Goal: Task Accomplishment & Management: Manage account settings

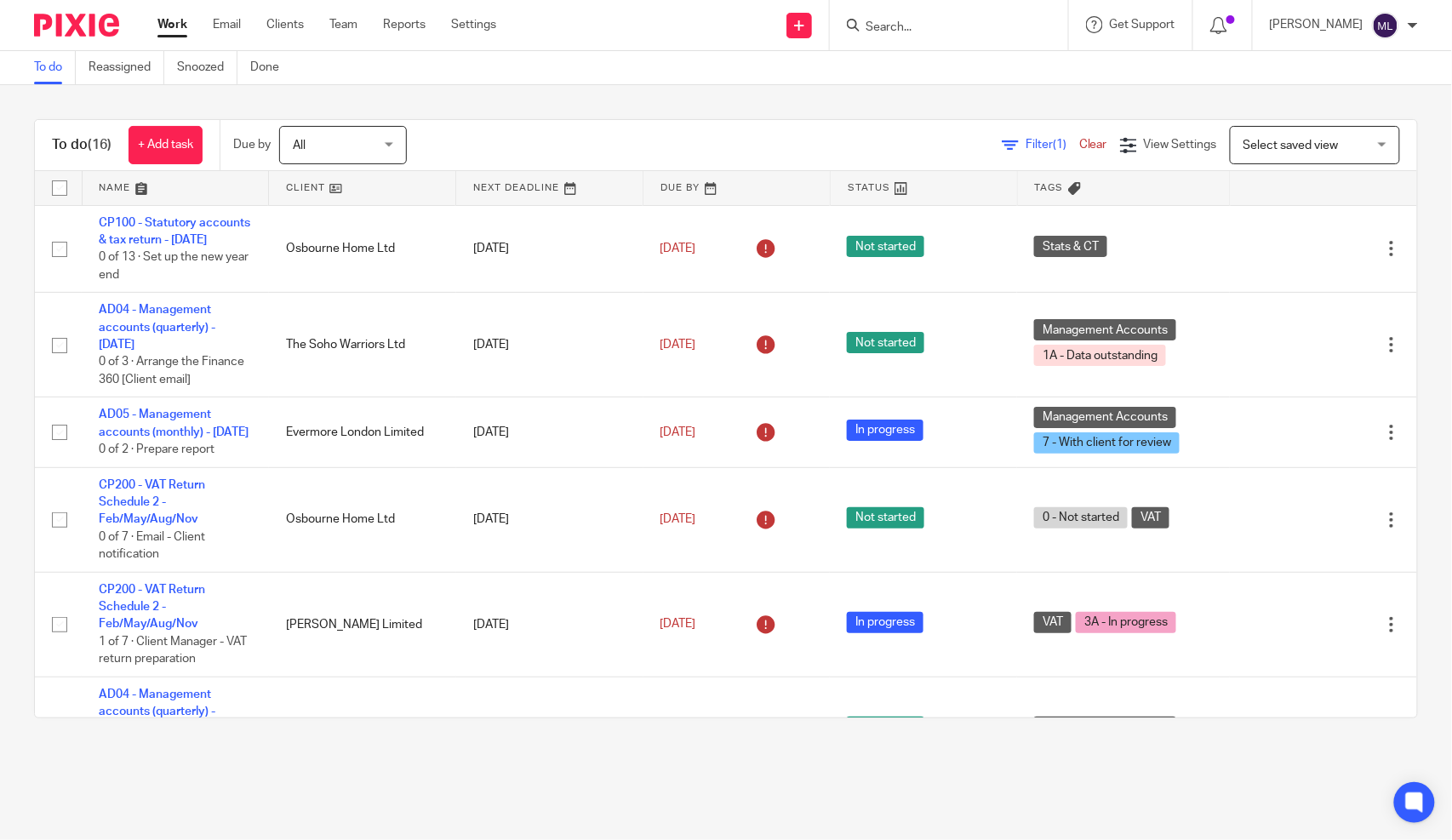
scroll to position [757, 0]
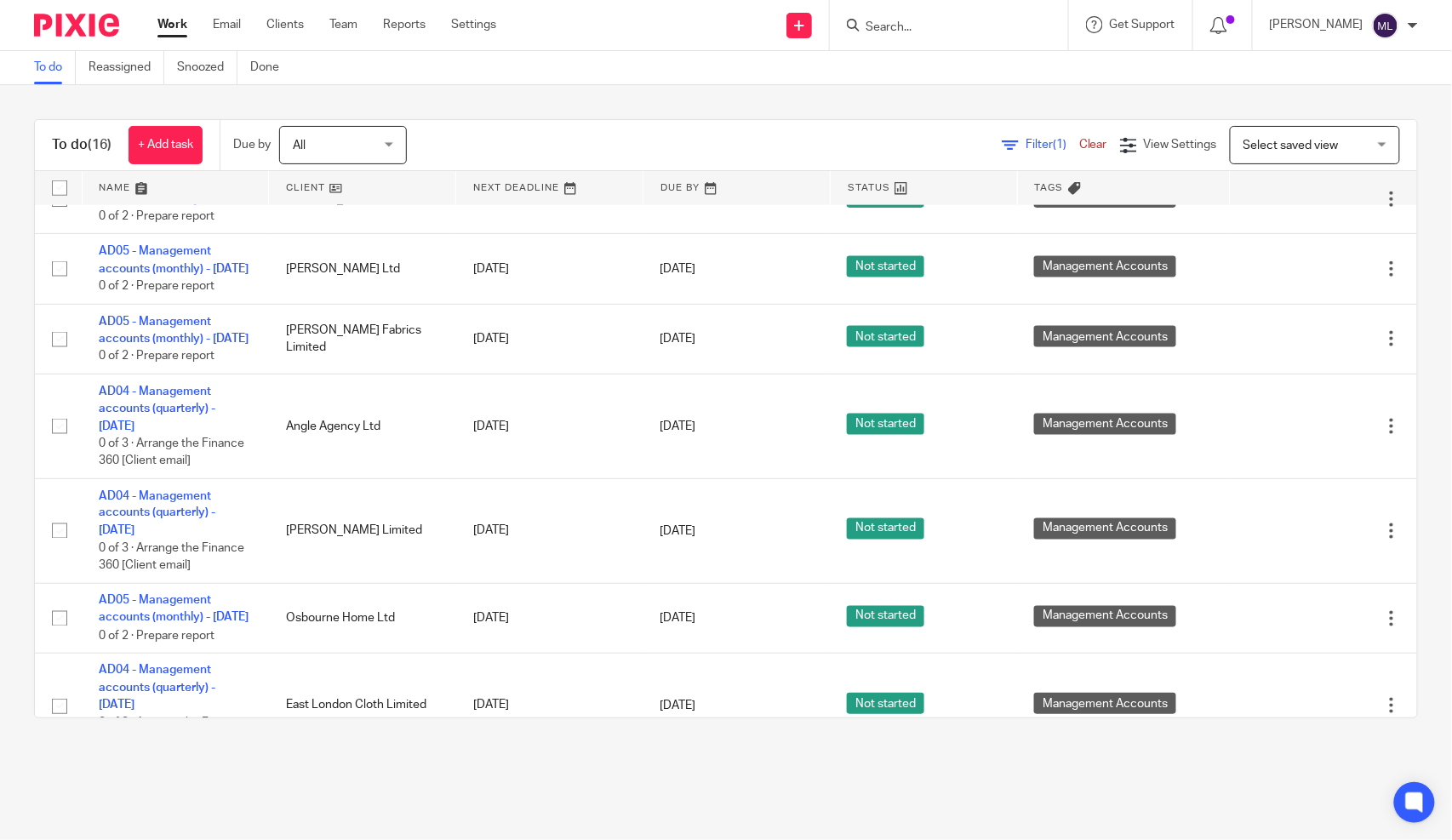
click at [996, 22] on input "Search" at bounding box center [941, 28] width 154 height 15
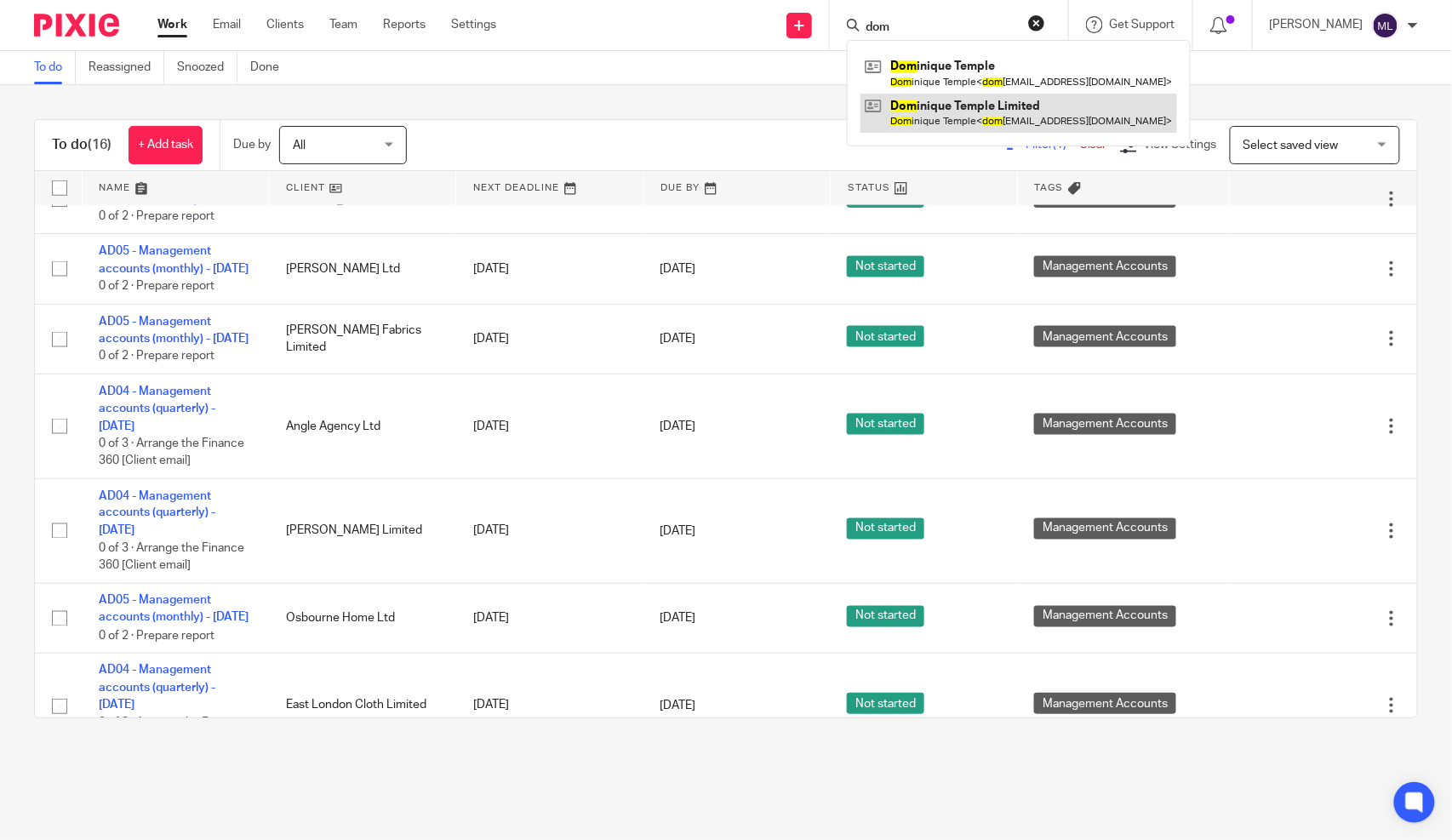
type input "dom"
click at [989, 105] on link at bounding box center [1019, 113] width 316 height 40
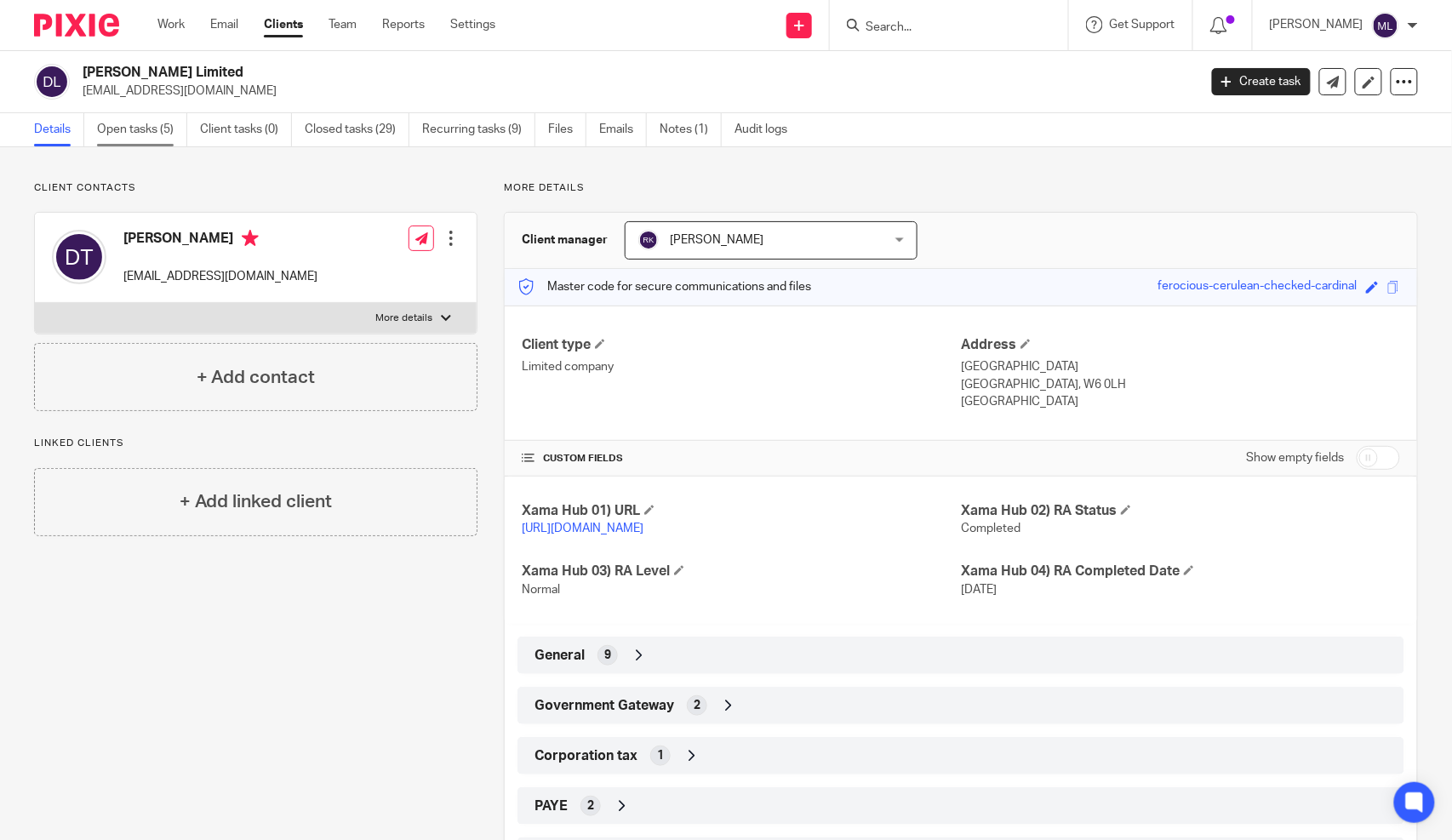
click at [169, 137] on link "Open tasks (5)" at bounding box center [142, 129] width 90 height 33
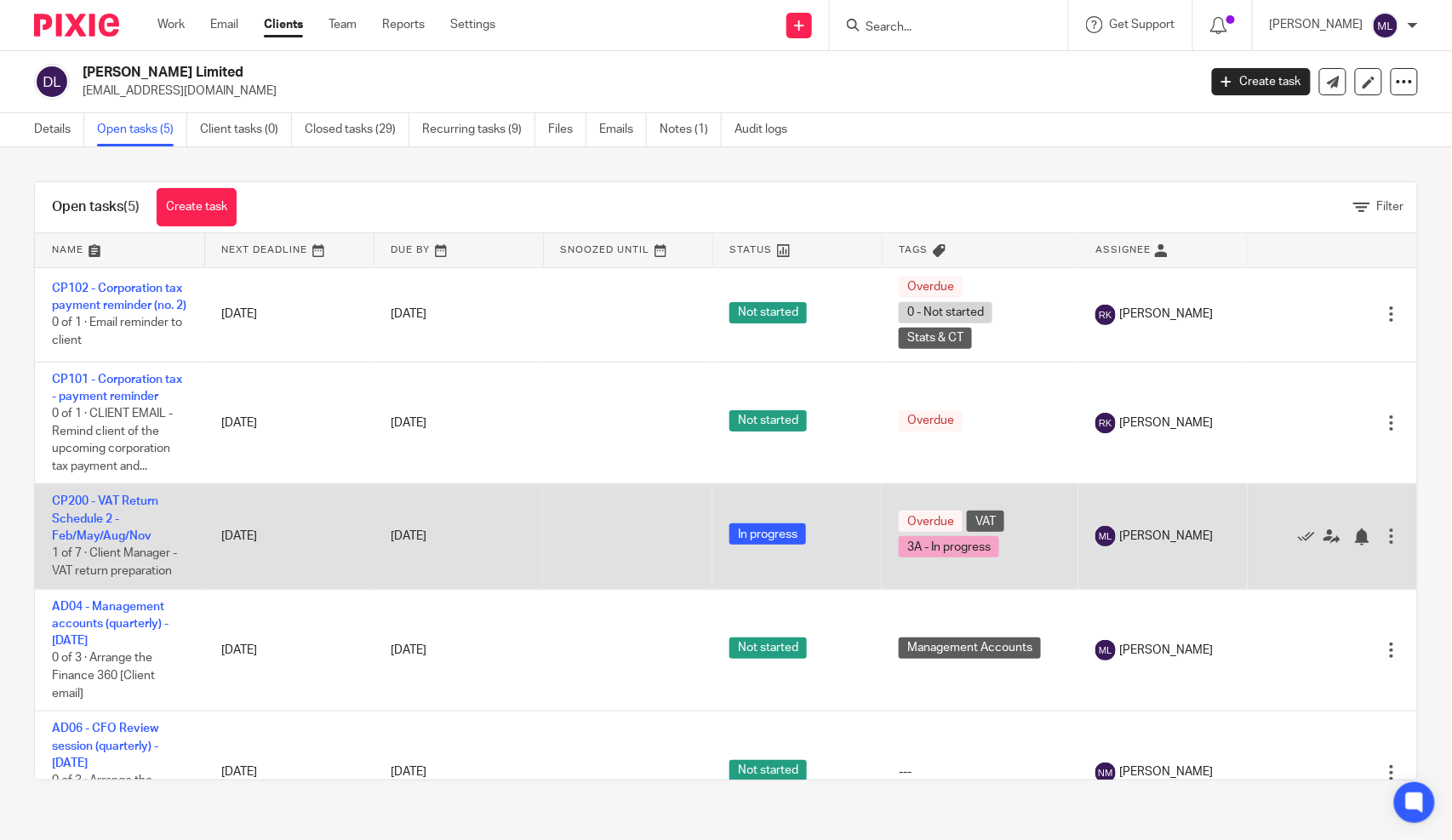
click at [68, 524] on td "CP200 - VAT Return Schedule 2 - Feb/May/Aug/Nov 1 of 7 · Client Manager - VAT r…" at bounding box center [120, 536] width 170 height 105
click at [93, 543] on link "CP200 - VAT Return Schedule 2 - Feb/May/Aug/Nov" at bounding box center [105, 518] width 106 height 47
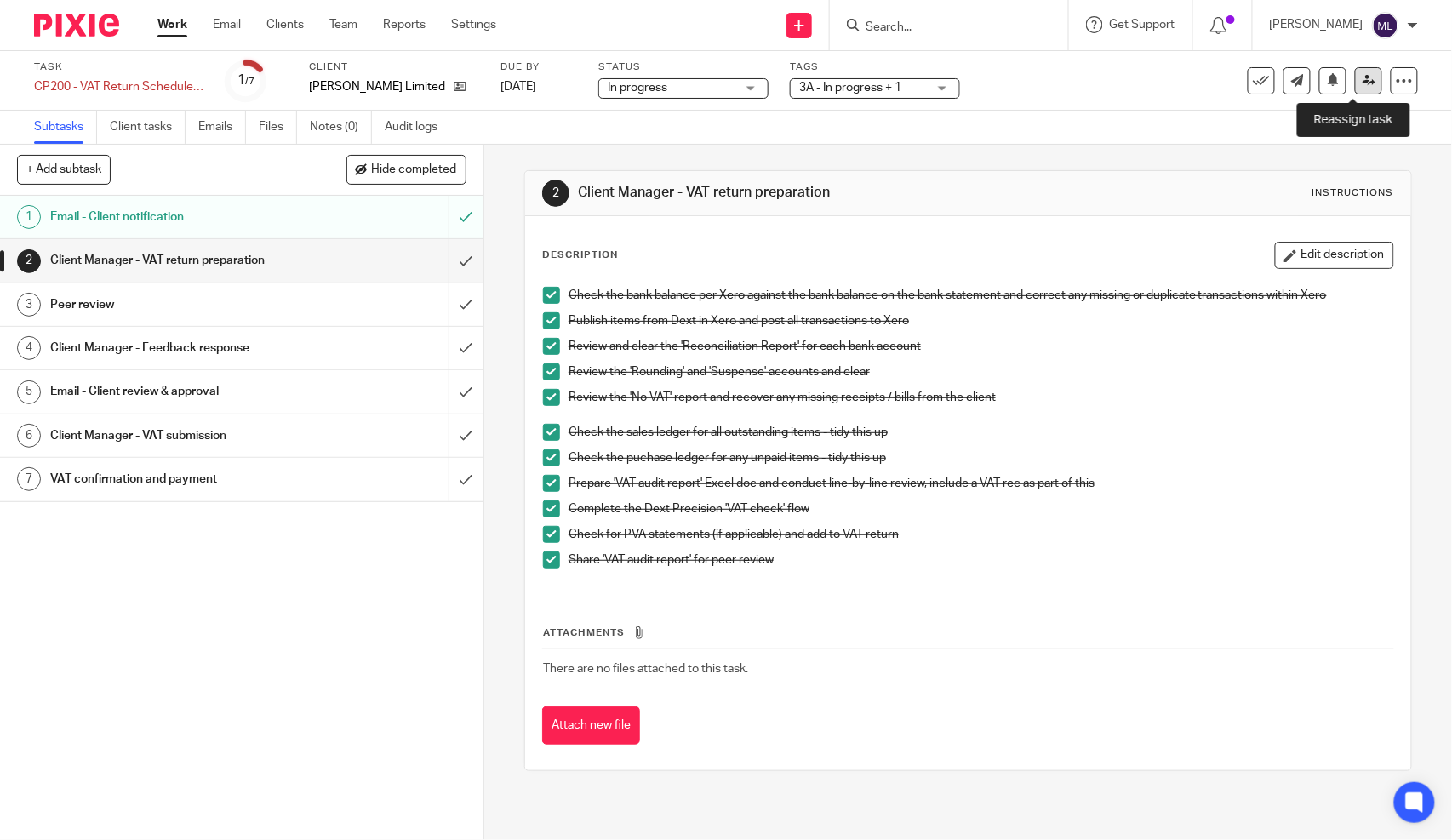
click at [1363, 77] on icon at bounding box center [1369, 80] width 13 height 13
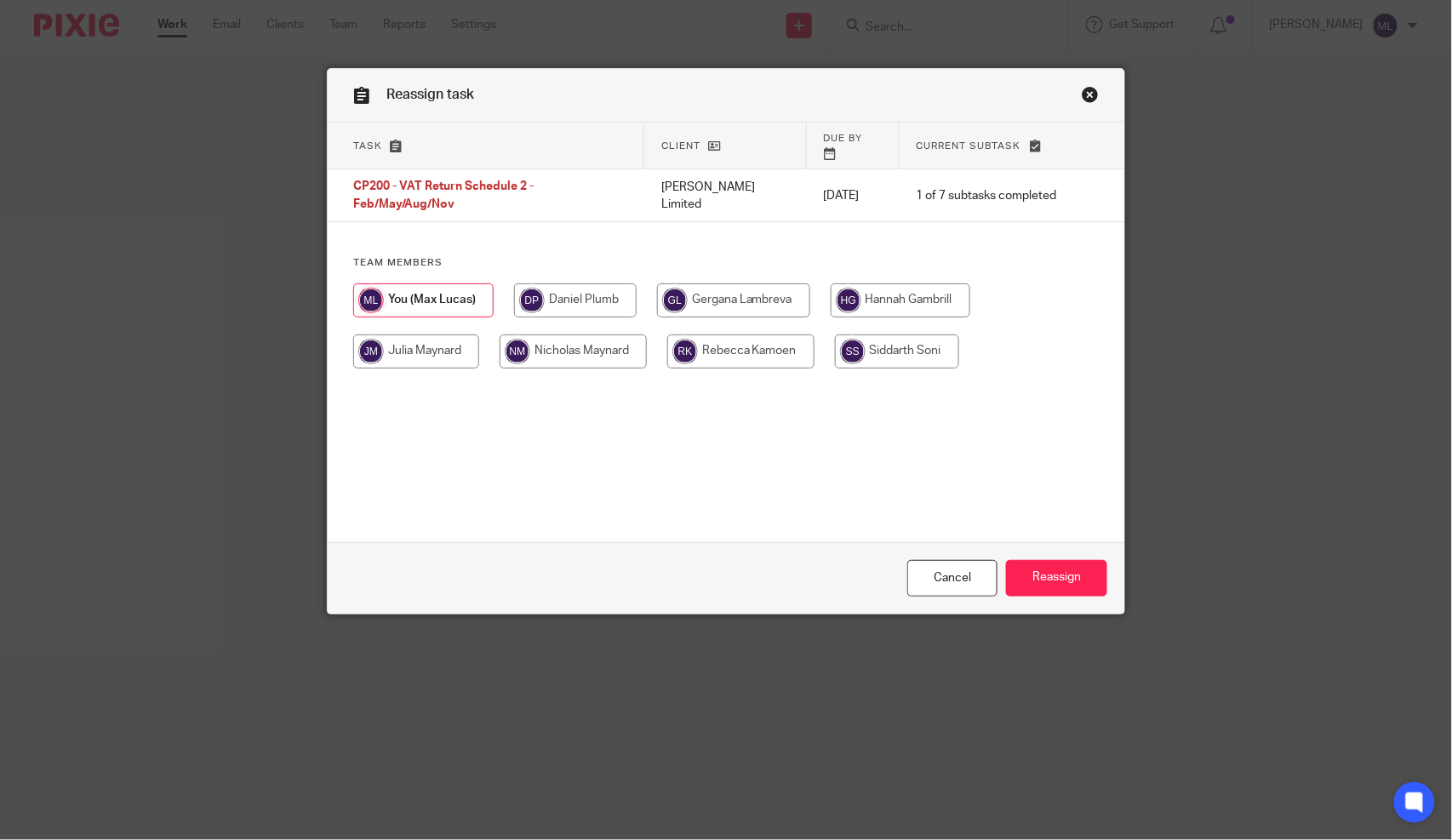
click at [751, 334] on input "radio" at bounding box center [741, 351] width 147 height 34
radio input "true"
click at [1044, 570] on input "Reassign" at bounding box center [1057, 578] width 102 height 37
